Goal: Information Seeking & Learning: Learn about a topic

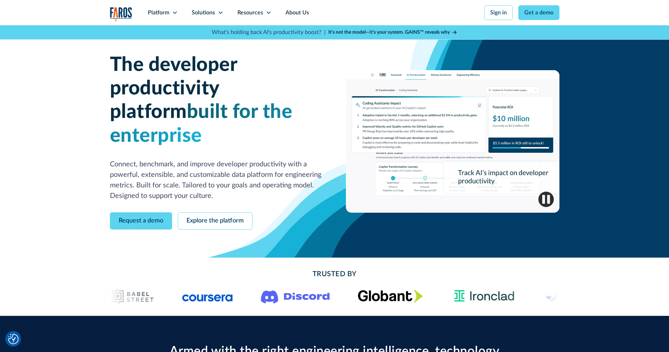
click at [131, 81] on h1 "The developer productivity platform built for the enterprise" at bounding box center [217, 100] width 214 height 94
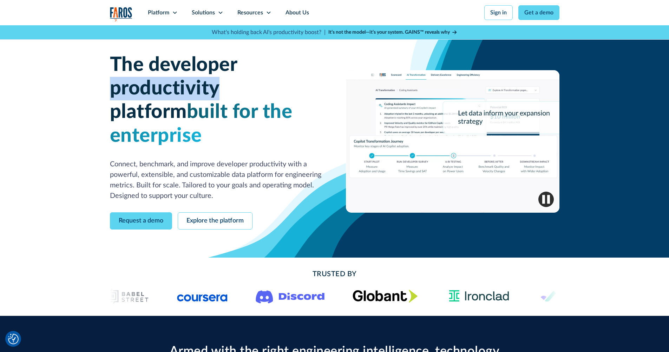
click at [131, 81] on h1 "The developer productivity platform built for the enterprise" at bounding box center [217, 100] width 214 height 94
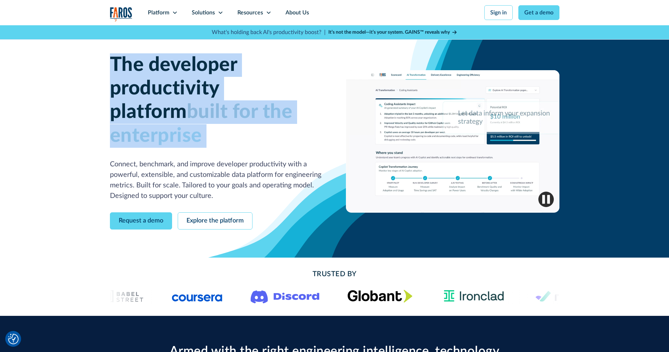
click at [131, 81] on h1 "The developer productivity platform built for the enterprise" at bounding box center [217, 100] width 214 height 94
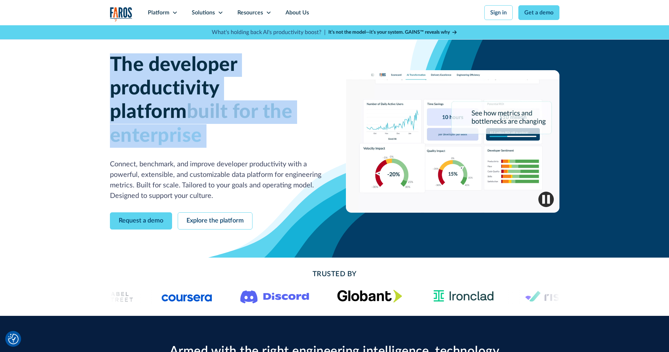
click at [134, 80] on h1 "The developer productivity platform built for the enterprise" at bounding box center [217, 100] width 214 height 94
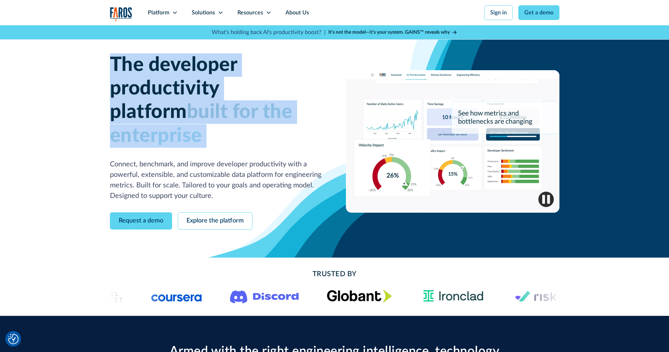
click at [175, 83] on h1 "The developer productivity platform built for the enterprise" at bounding box center [217, 100] width 214 height 94
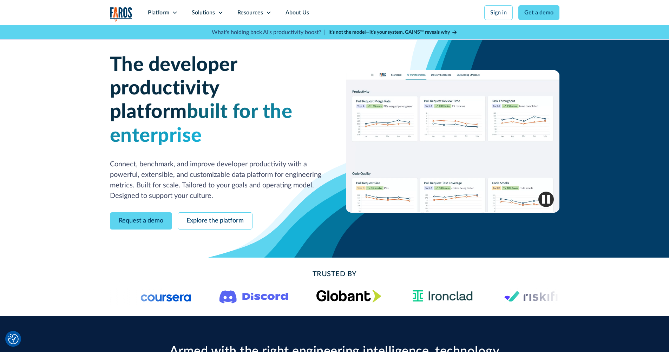
click at [187, 113] on span "built for the enterprise" at bounding box center [201, 123] width 183 height 43
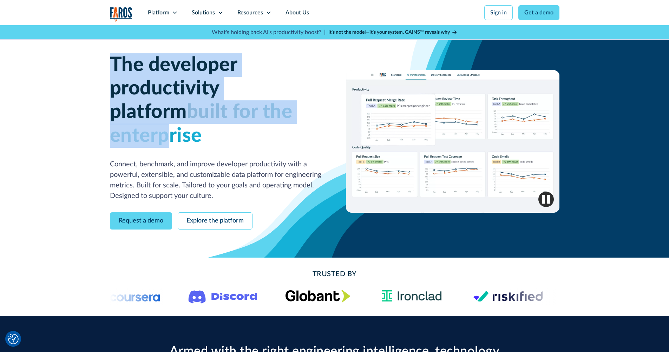
drag, startPoint x: 115, startPoint y: 68, endPoint x: 280, endPoint y: 109, distance: 169.8
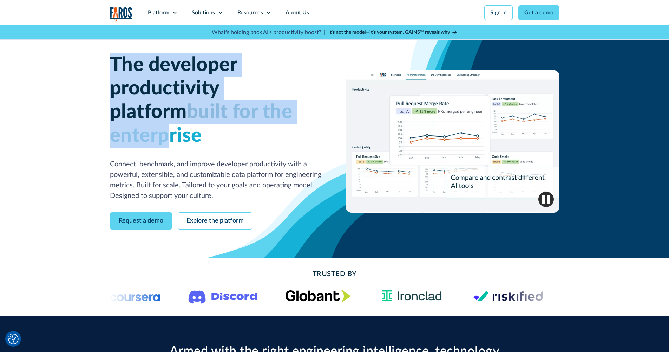
click at [280, 109] on h1 "The developer productivity platform built for the enterprise" at bounding box center [217, 100] width 214 height 94
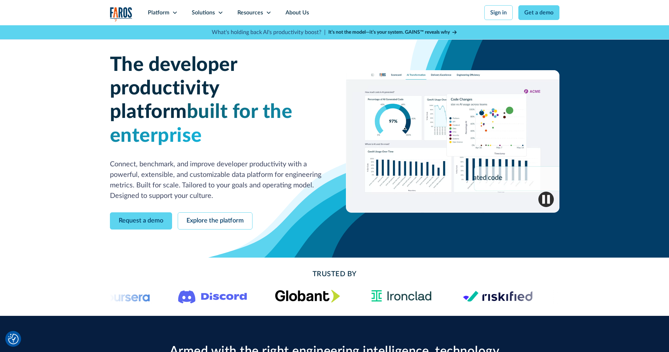
click at [293, 107] on span "built for the enterprise" at bounding box center [201, 123] width 183 height 43
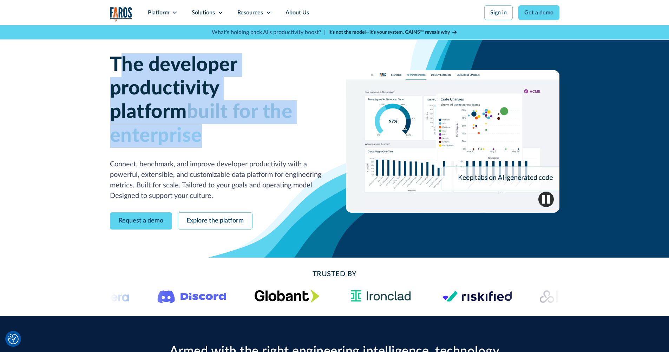
drag, startPoint x: 318, startPoint y: 117, endPoint x: 119, endPoint y: 64, distance: 205.4
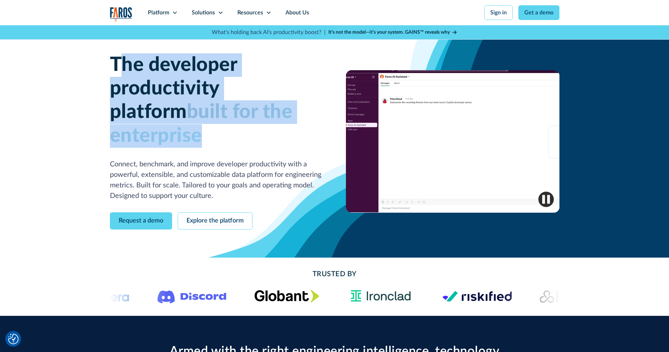
click at [119, 64] on h1 "The developer productivity platform built for the enterprise" at bounding box center [217, 100] width 214 height 94
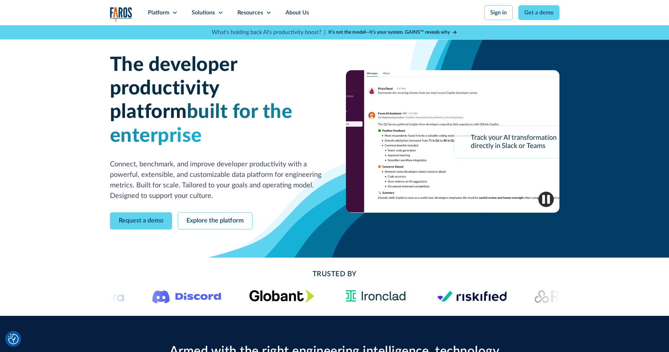
click at [119, 64] on h1 "The developer productivity platform built for the enterprise" at bounding box center [217, 100] width 214 height 94
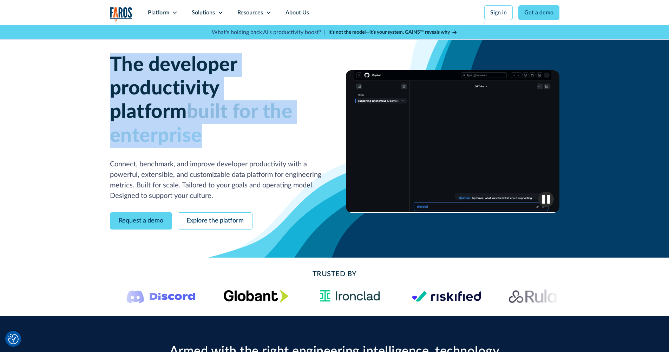
drag, startPoint x: 111, startPoint y: 63, endPoint x: 327, endPoint y: 113, distance: 221.9
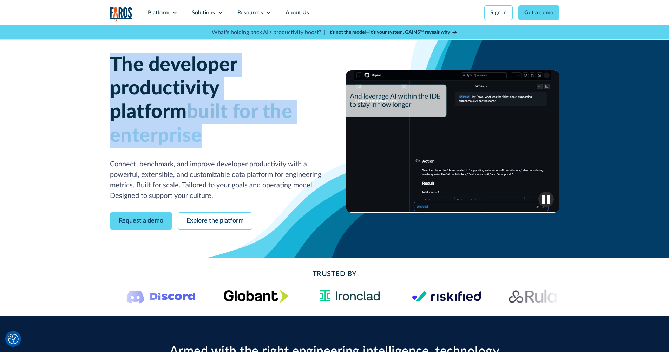
click at [327, 113] on div "The developer productivity platform built for the enterprise Connect, benchmark…" at bounding box center [335, 141] width 450 height 176
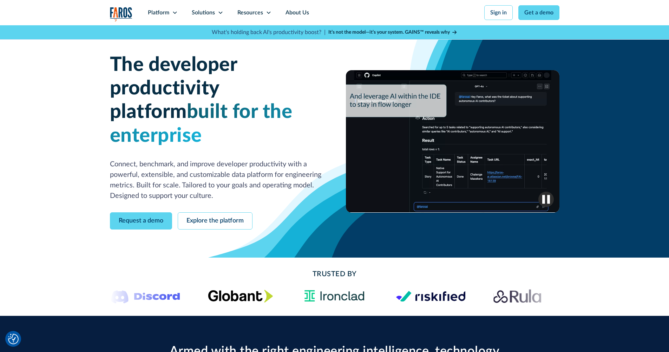
click at [292, 126] on div "The developer productivity platform built for the enterprise Connect, benchmark…" at bounding box center [217, 127] width 214 height 148
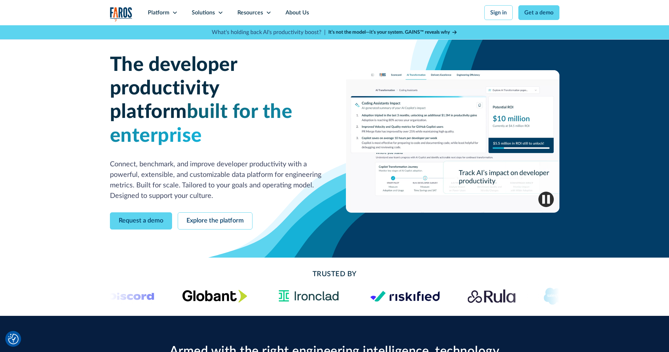
click at [291, 129] on div "The developer productivity platform built for the enterprise Connect, benchmark…" at bounding box center [217, 127] width 214 height 148
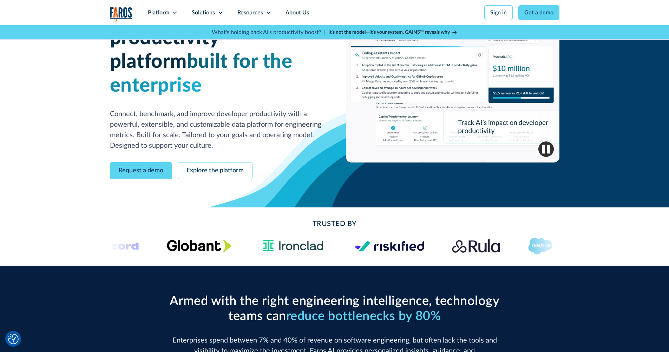
scroll to position [105, 0]
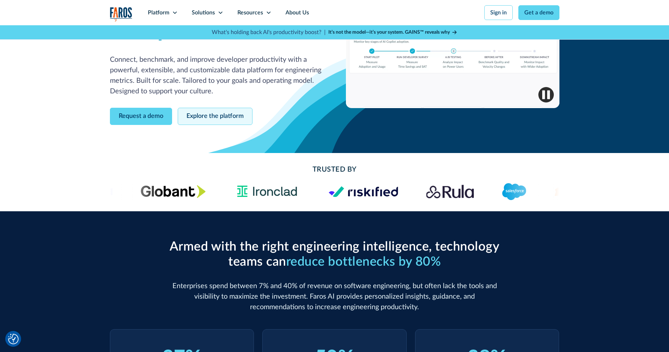
click at [212, 108] on link "Explore the platform" at bounding box center [215, 116] width 75 height 17
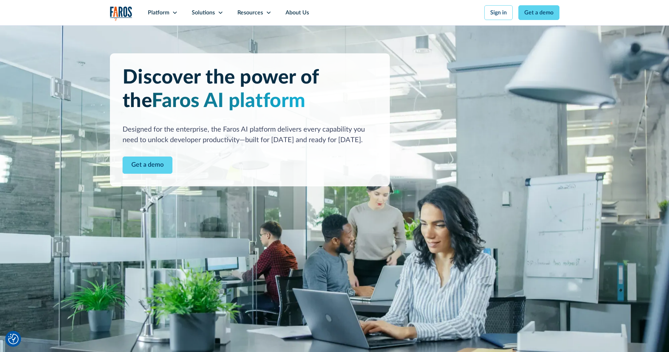
scroll to position [1, 0]
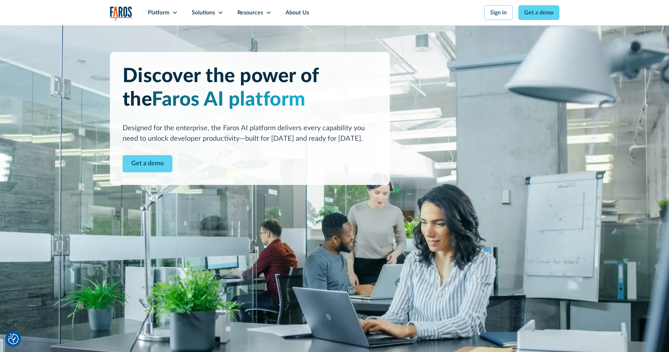
click at [255, 85] on h1 "Discover the power of the Faros AI platform" at bounding box center [250, 88] width 255 height 47
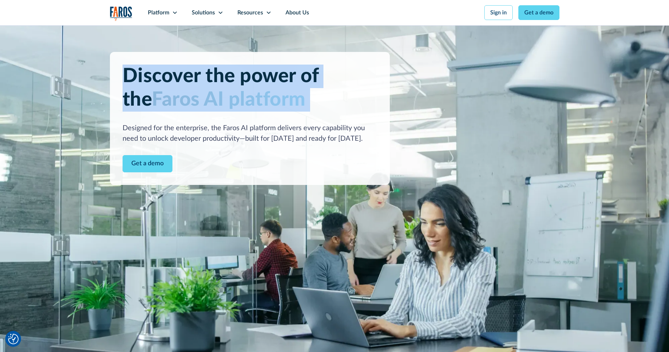
click at [255, 85] on h1 "Discover the power of the Faros AI platform" at bounding box center [250, 88] width 255 height 47
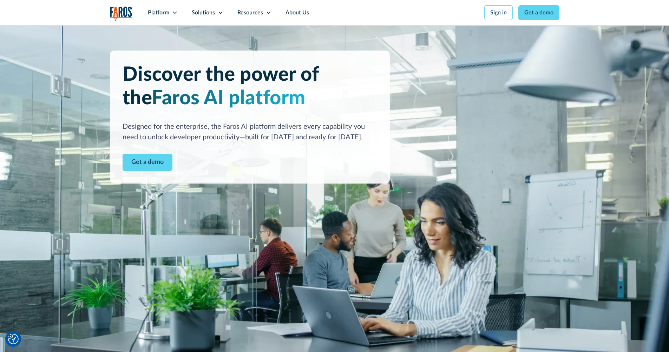
click at [267, 122] on div "Designed for the enterprise, the Faros AI platform delivers every capability yo…" at bounding box center [250, 132] width 255 height 21
click at [202, 145] on div "Discover the power of the Faros AI platform Designed for the enterprise, the Fa…" at bounding box center [250, 117] width 280 height 133
click at [156, 156] on link "Get a demo" at bounding box center [148, 162] width 50 height 17
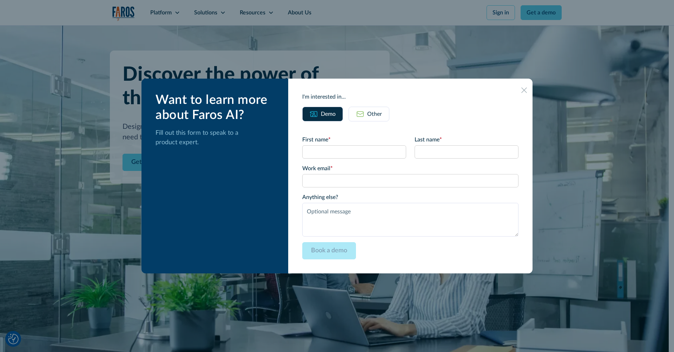
click at [527, 91] on icon at bounding box center [525, 90] width 6 height 6
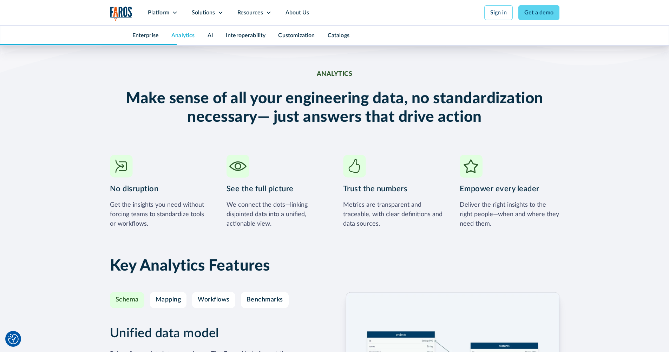
scroll to position [1004, 0]
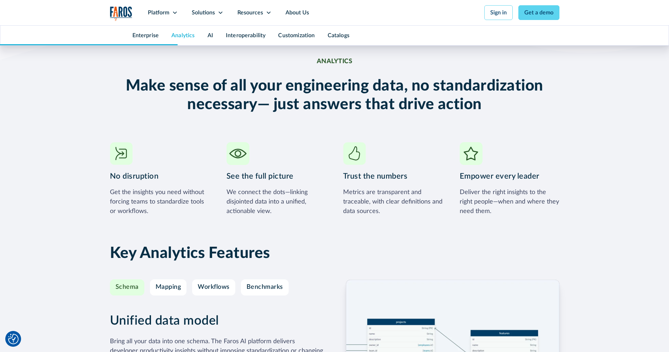
click at [460, 97] on h2 "Make sense of all your engineering data, no standardization necessary— just ans…" at bounding box center [335, 95] width 450 height 37
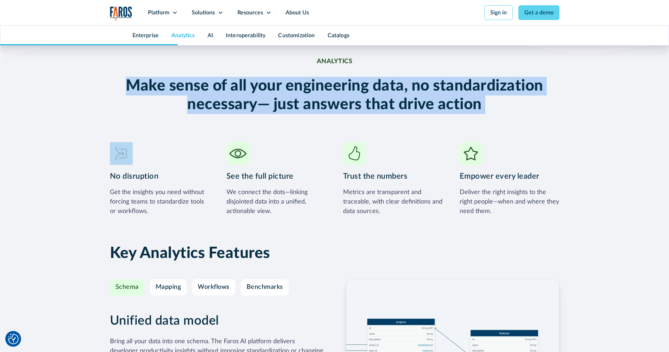
click at [460, 97] on h2 "Make sense of all your engineering data, no standardization necessary— just ans…" at bounding box center [335, 95] width 450 height 37
